Goal: Find contact information: Find contact information

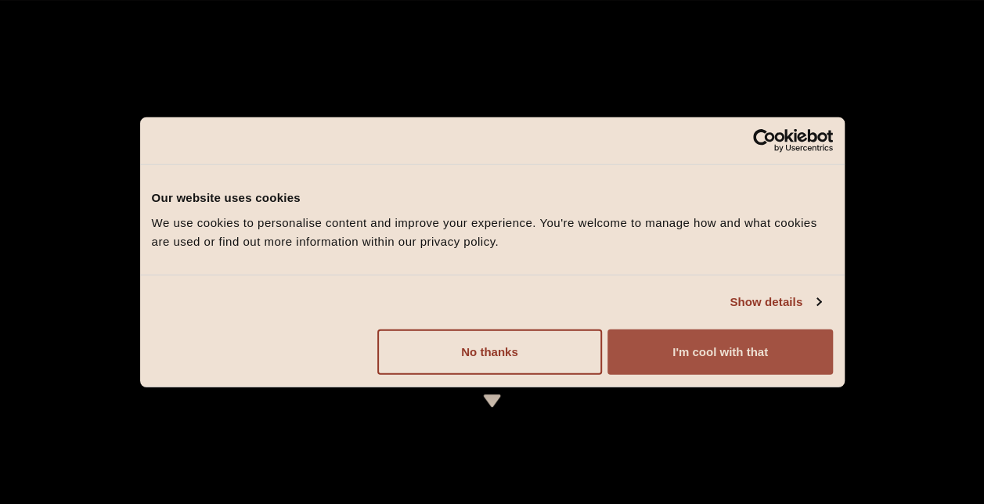
click at [695, 355] on button "I'm cool with that" at bounding box center [720, 351] width 225 height 45
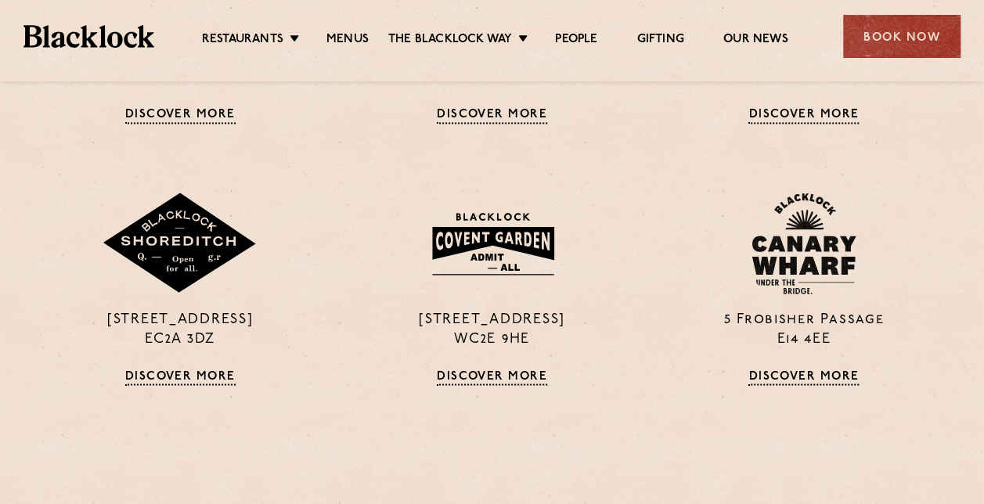
scroll to position [1204, 0]
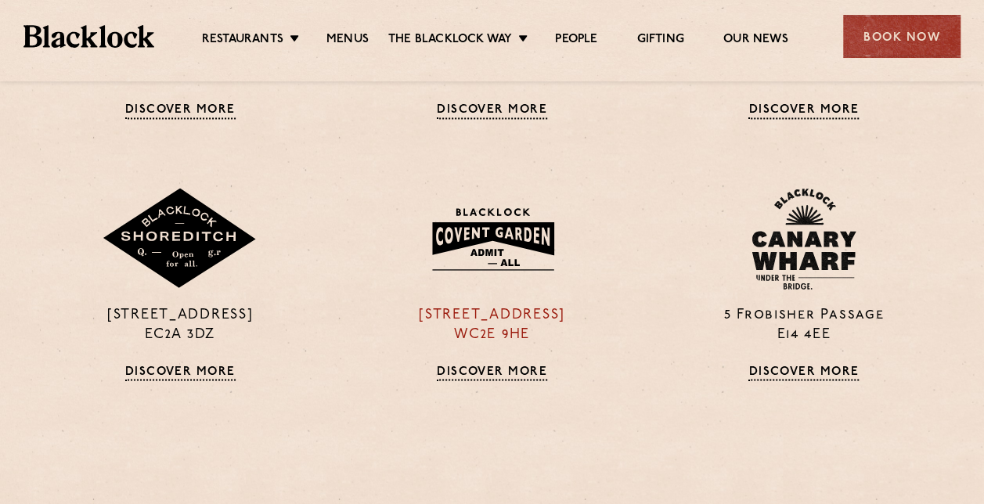
click at [467, 376] on link "Discover More" at bounding box center [492, 373] width 110 height 16
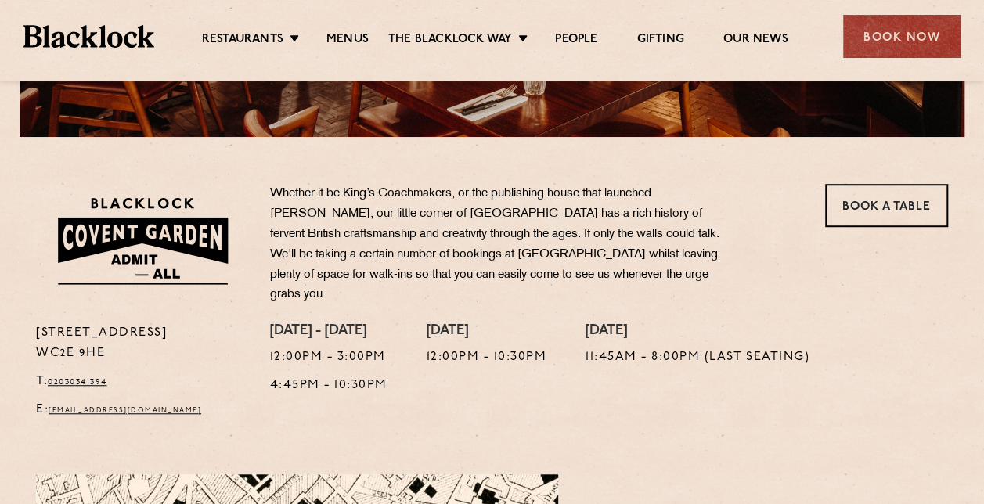
scroll to position [470, 0]
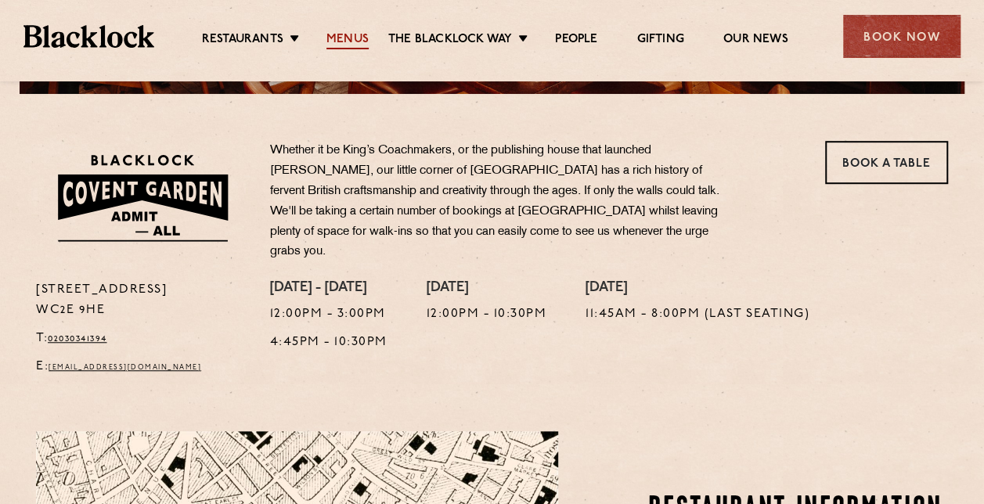
click at [340, 34] on link "Menus" at bounding box center [348, 40] width 42 height 17
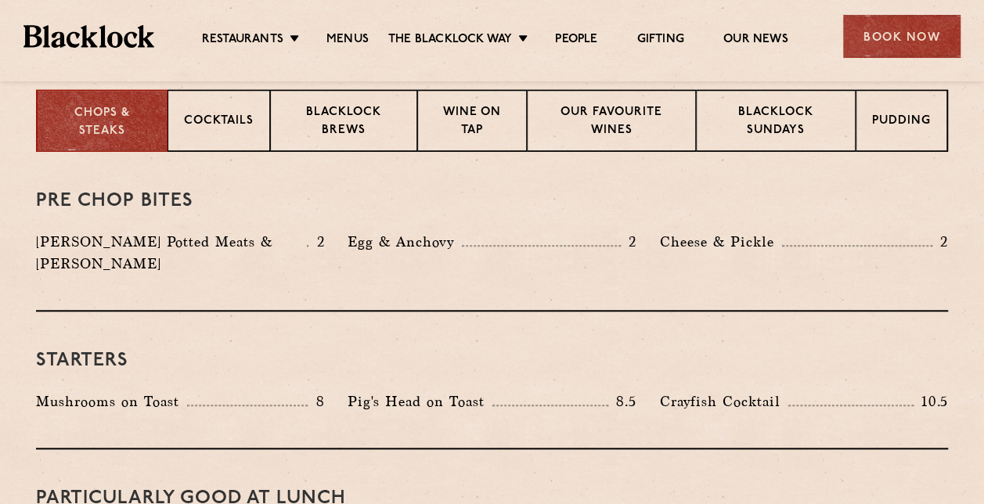
scroll to position [632, 0]
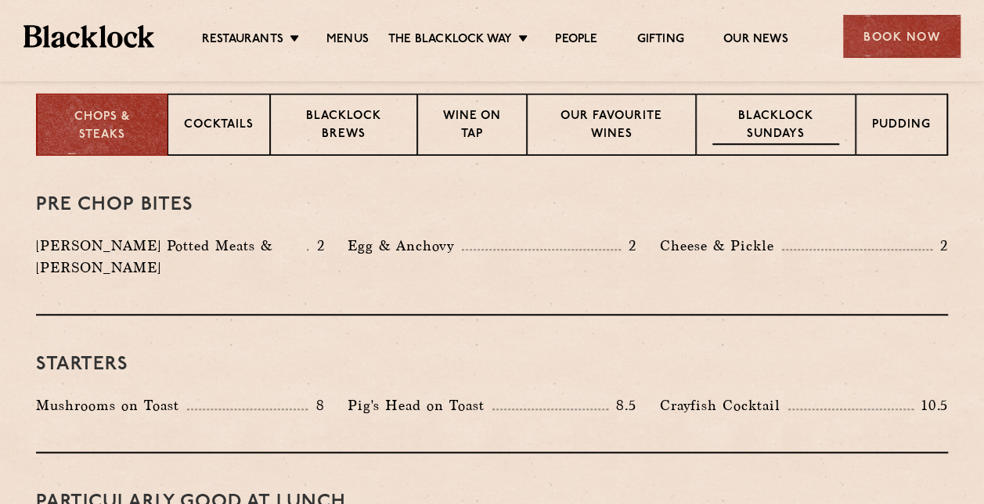
click at [757, 127] on p "Blacklock Sundays" at bounding box center [776, 126] width 127 height 37
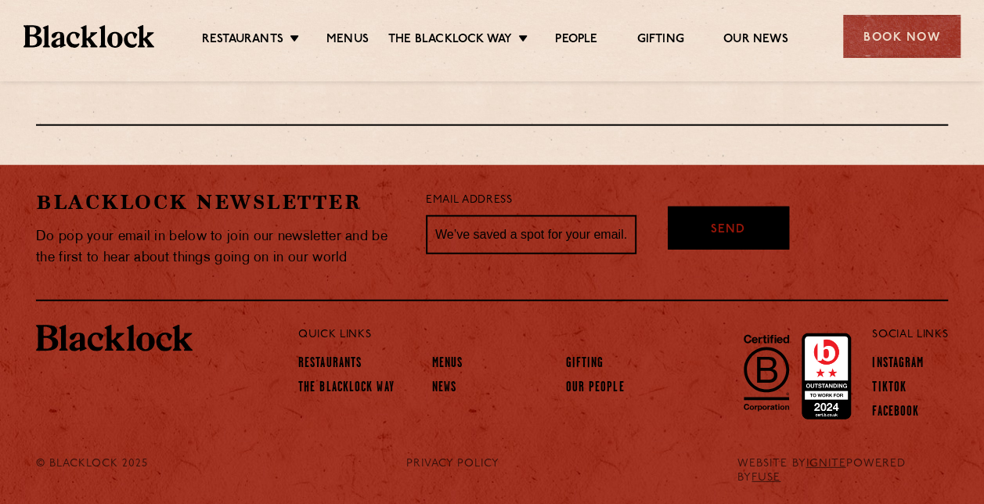
scroll to position [0, 0]
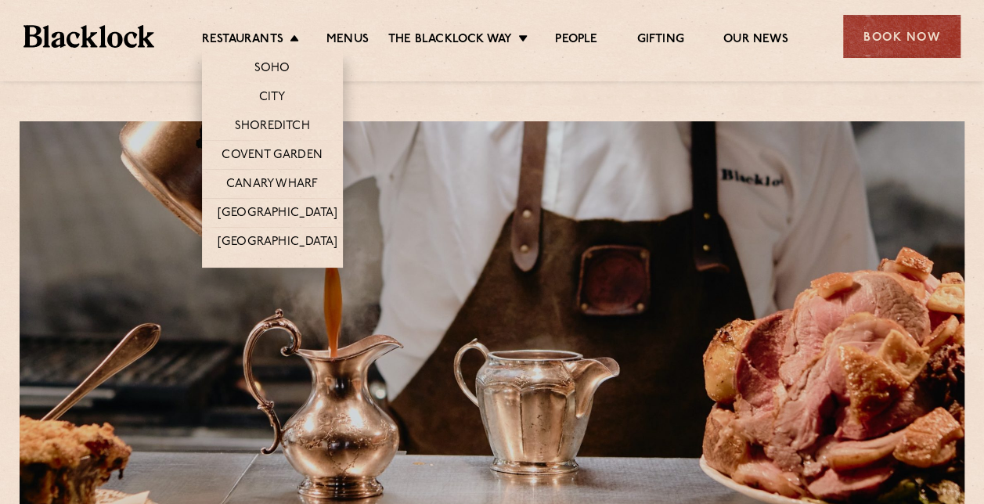
click at [283, 32] on li "Restaurants Soho City Shoreditch Covent Garden Canary Wharf Manchester Birmingh…" at bounding box center [254, 40] width 105 height 17
click at [278, 53] on li "Soho" at bounding box center [272, 65] width 141 height 33
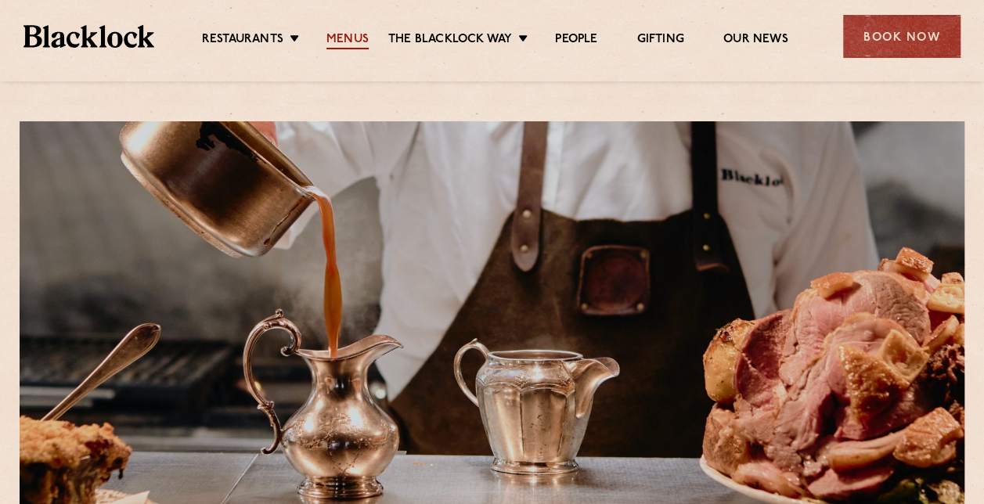
click at [355, 42] on link "Menus" at bounding box center [348, 40] width 42 height 17
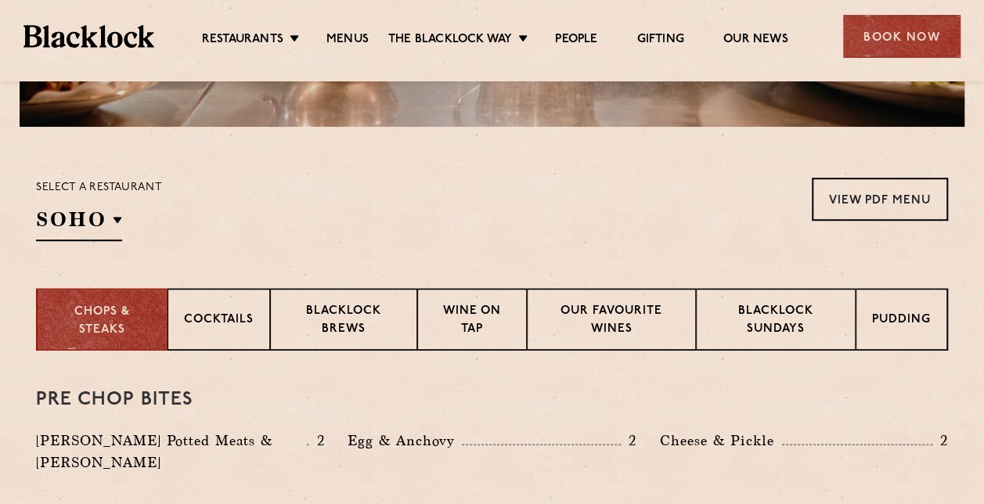
scroll to position [433, 0]
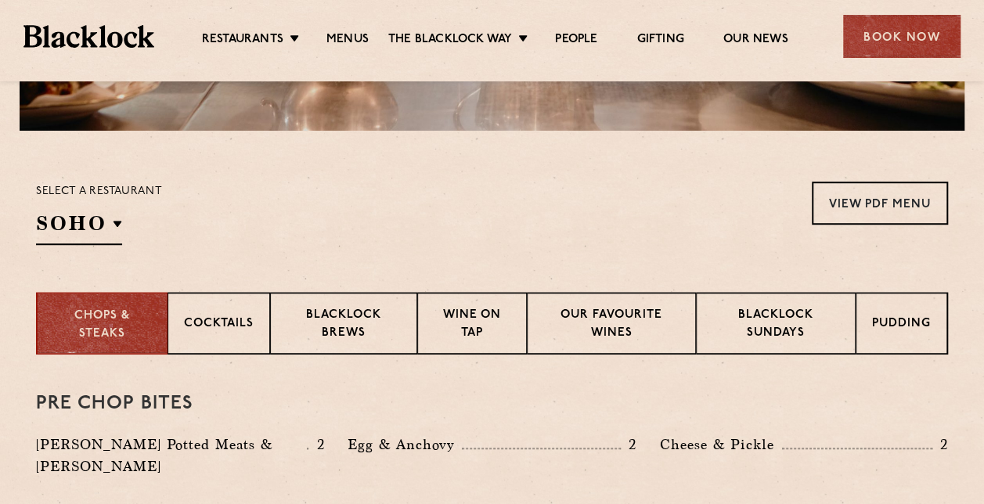
click at [100, 191] on p "Select a restaurant" at bounding box center [99, 192] width 126 height 20
click at [105, 203] on div "Select a restaurant [GEOGRAPHIC_DATA] [GEOGRAPHIC_DATA] [GEOGRAPHIC_DATA] [GEOG…" at bounding box center [99, 213] width 126 height 63
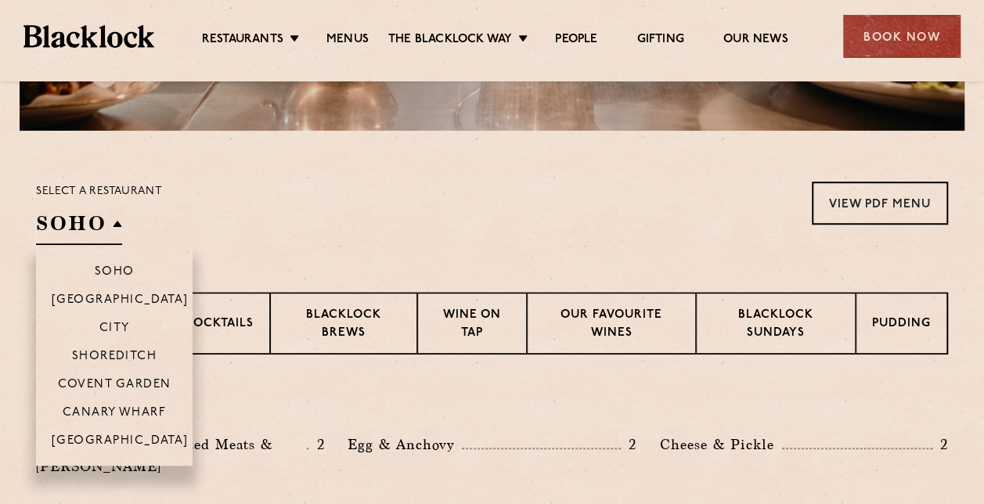
click at [114, 220] on h2 "SOHO" at bounding box center [79, 227] width 86 height 35
click at [135, 374] on li "Covent Garden" at bounding box center [114, 384] width 157 height 28
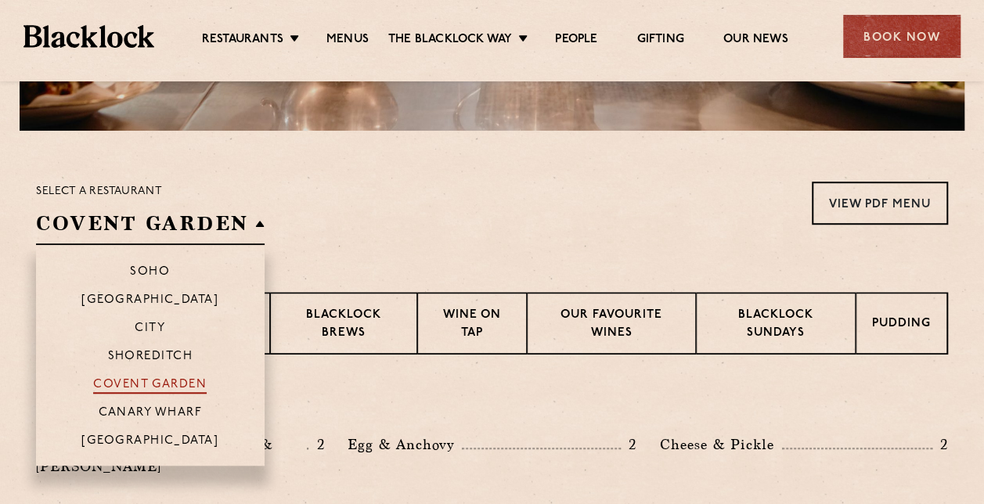
click at [139, 387] on p "Covent Garden" at bounding box center [150, 386] width 114 height 16
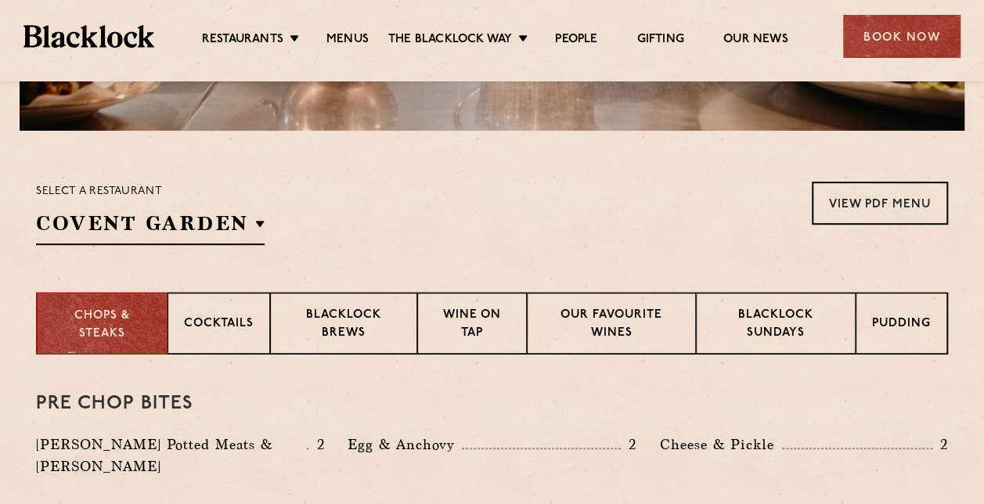
click at [575, 248] on section "Select a restaurant [GEOGRAPHIC_DATA] [GEOGRAPHIC_DATA] [GEOGRAPHIC_DATA] [GEOG…" at bounding box center [492, 211] width 984 height 161
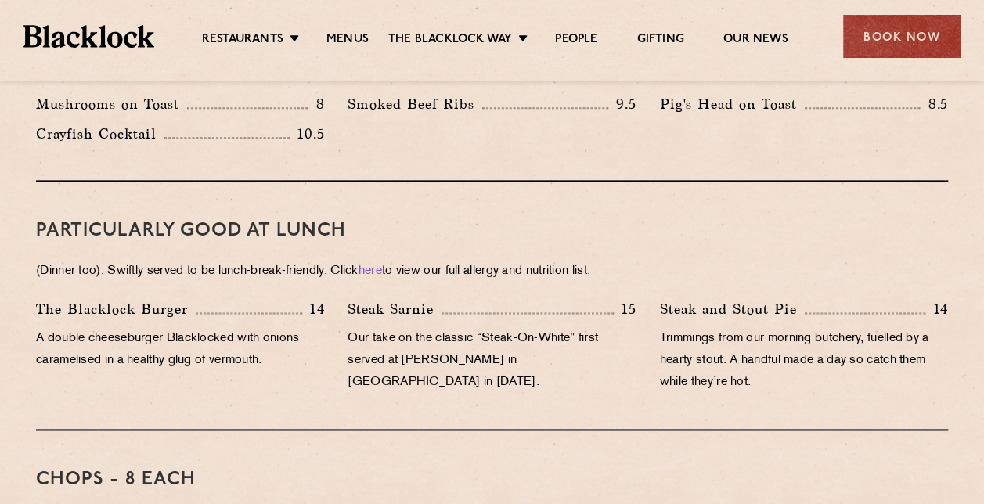
scroll to position [1109, 0]
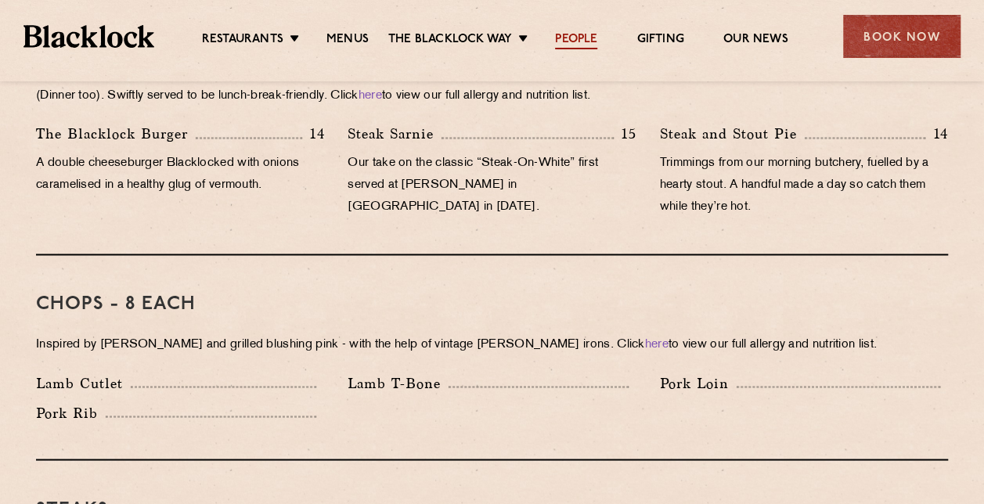
click at [557, 38] on link "People" at bounding box center [576, 40] width 42 height 17
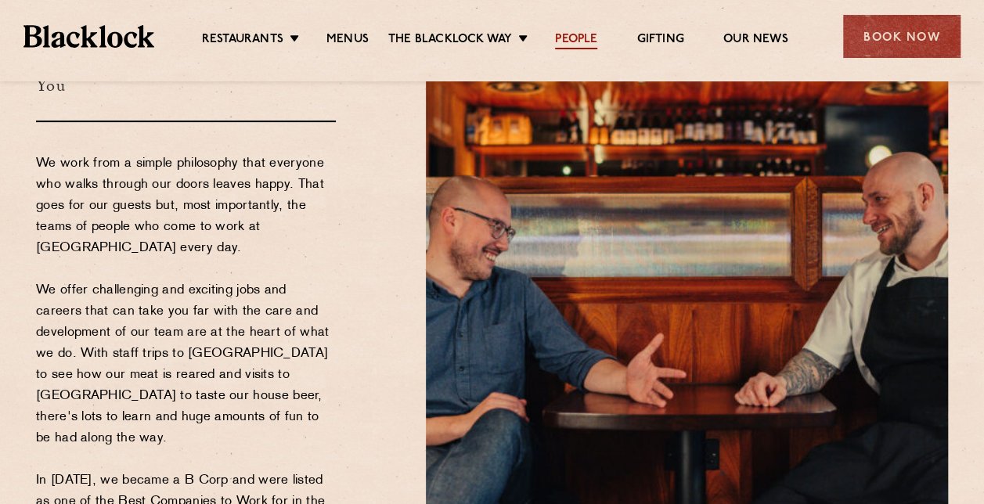
scroll to position [251, 0]
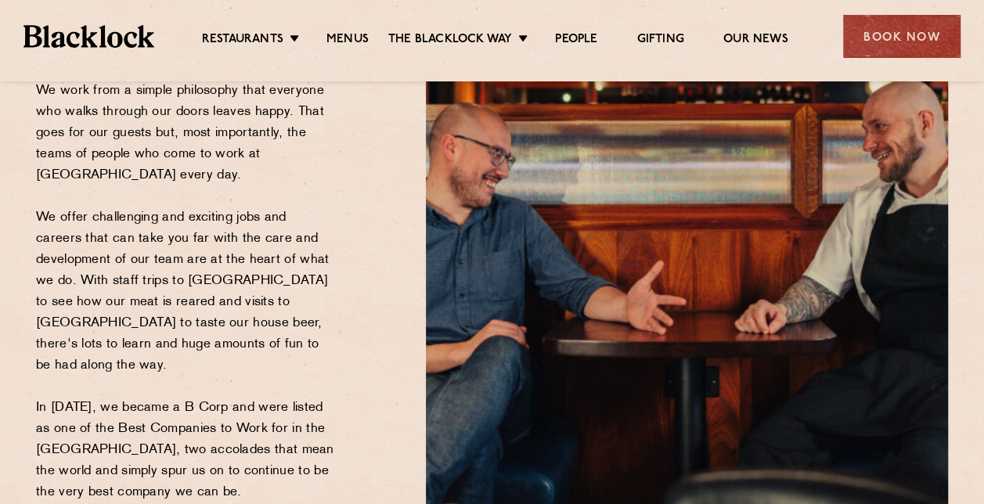
drag, startPoint x: 982, startPoint y: 101, endPoint x: 995, endPoint y: 274, distance: 173.6
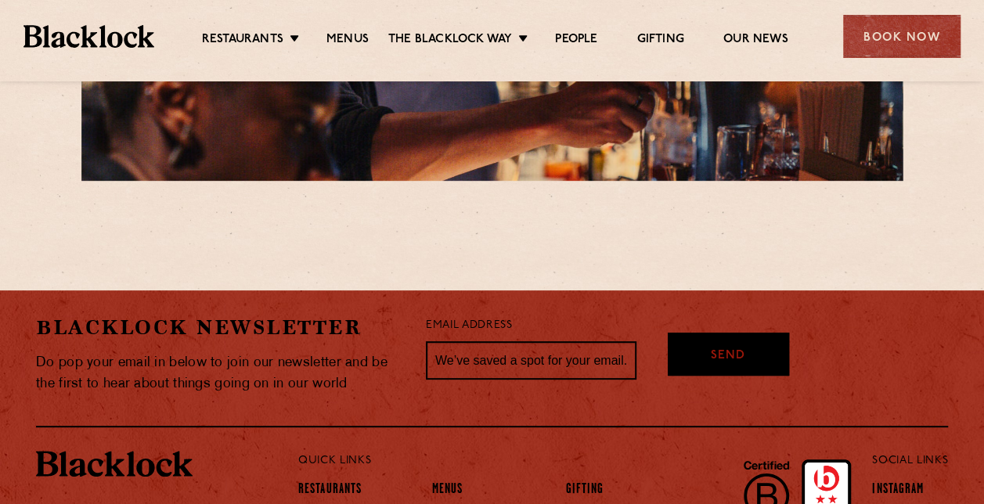
scroll to position [3107, 0]
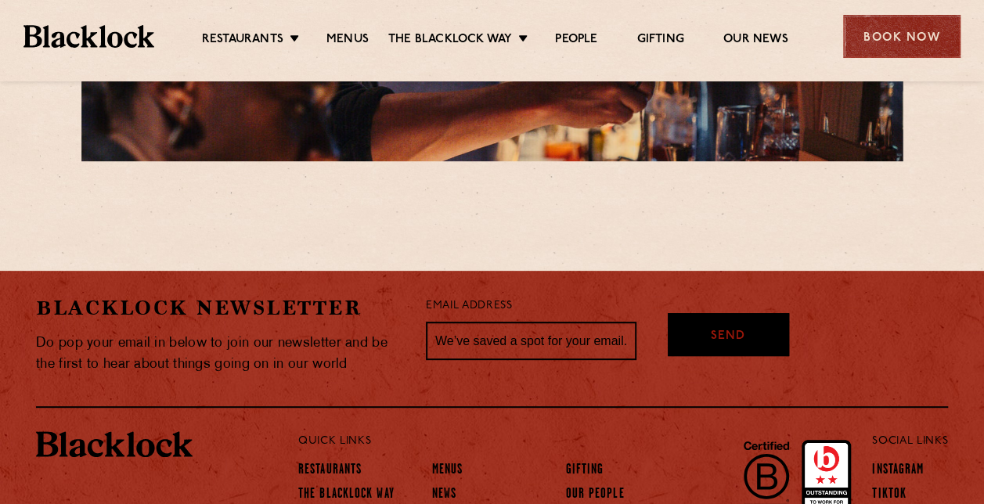
drag, startPoint x: 885, startPoint y: 11, endPoint x: 895, endPoint y: 31, distance: 22.8
click at [895, 31] on div "Restaurants Soho City Shoreditch Covent Garden Canary Wharf Manchester Birmingh…" at bounding box center [492, 35] width 984 height 70
click at [895, 31] on div "Book Now" at bounding box center [901, 36] width 117 height 43
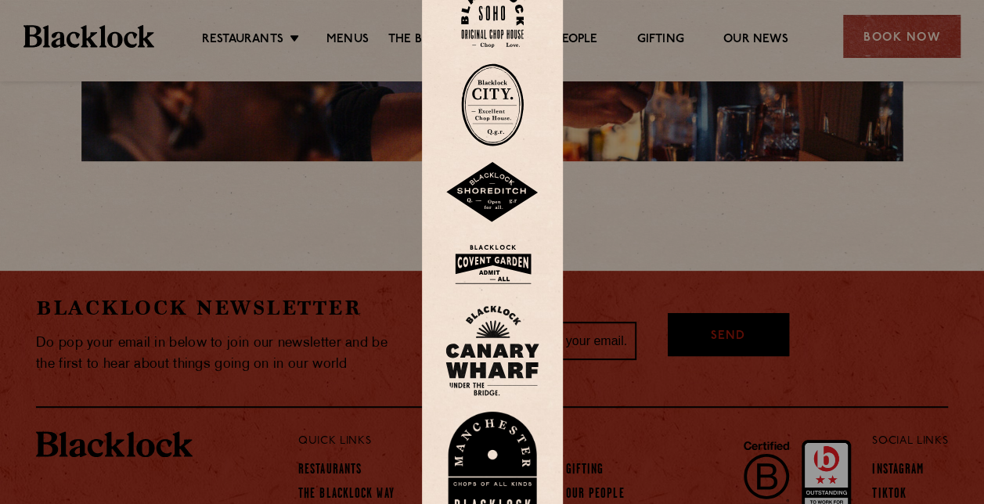
click at [521, 283] on img at bounding box center [493, 264] width 94 height 51
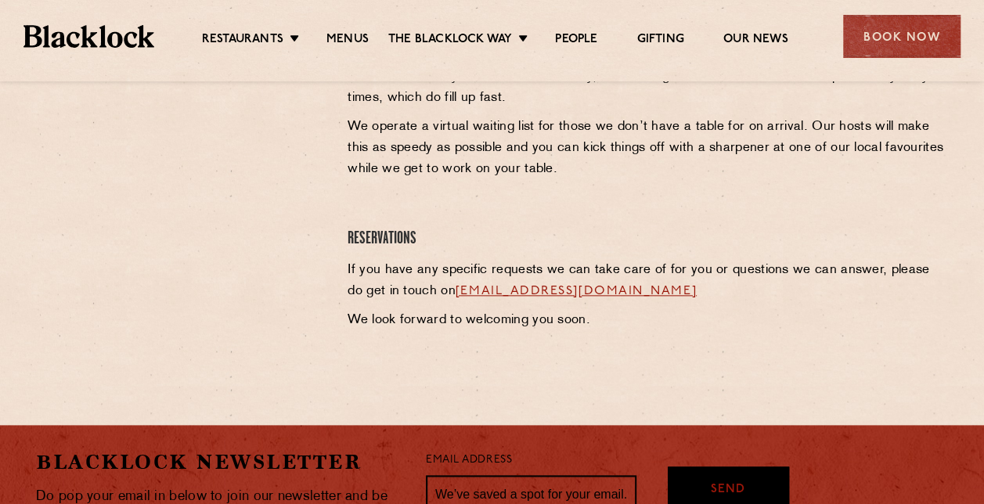
scroll to position [764, 0]
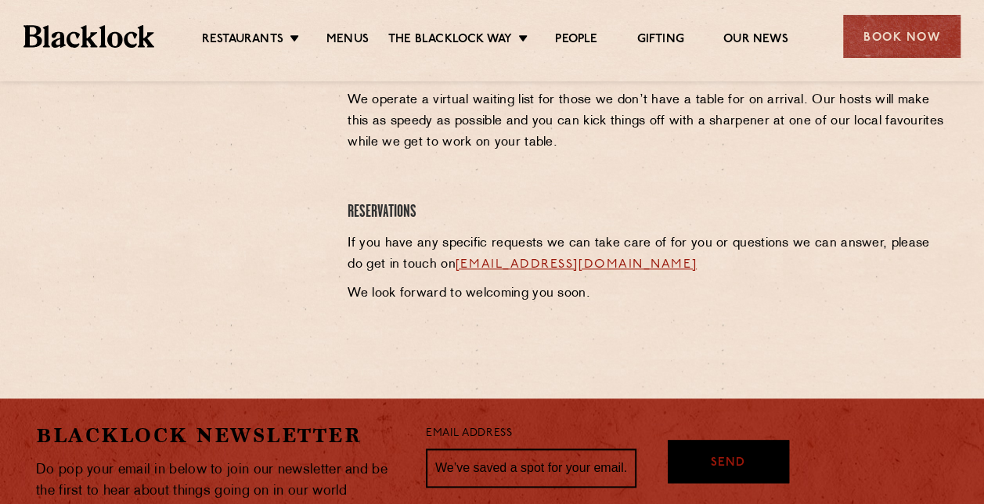
click at [543, 262] on link "coventgarden@theblacklock.com" at bounding box center [576, 264] width 241 height 13
